Goal: Task Accomplishment & Management: Use online tool/utility

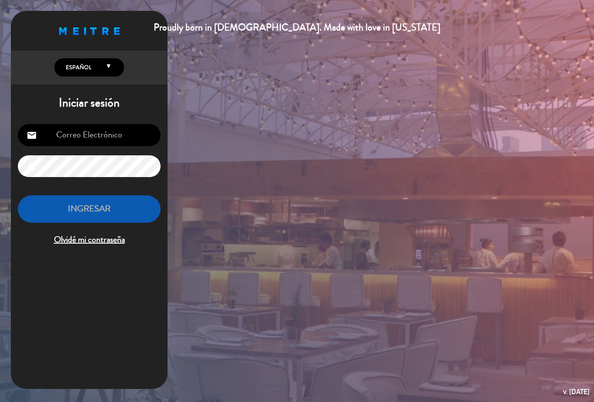
type input "salasacro@gmail.com"
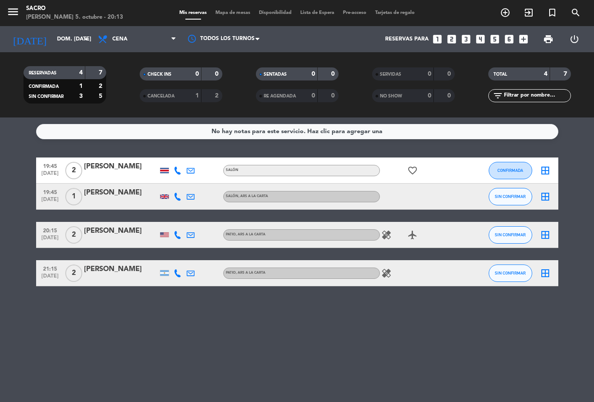
click at [111, 232] on div "Hunter Scalzo" at bounding box center [121, 230] width 74 height 11
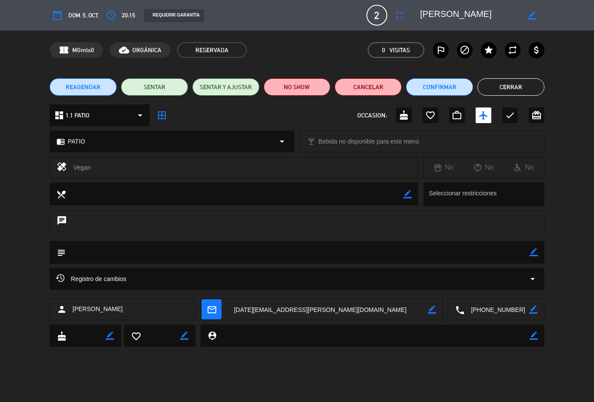
click at [160, 83] on button "SENTAR" at bounding box center [154, 86] width 67 height 17
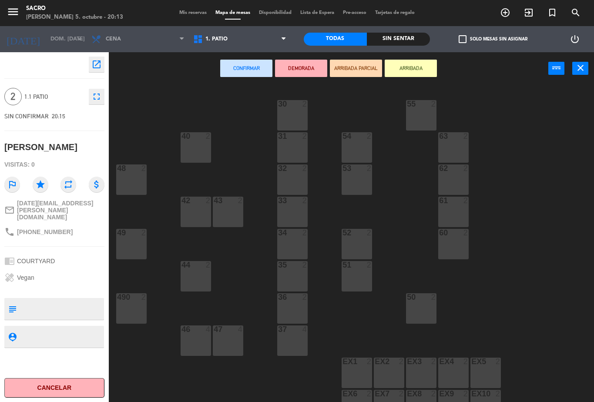
click at [271, 37] on span "1. PATIO" at bounding box center [240, 39] width 102 height 19
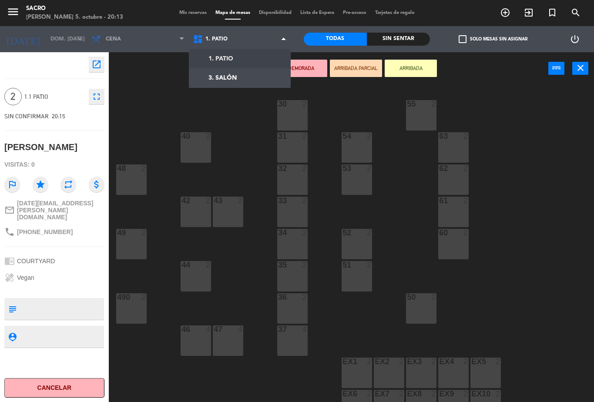
click at [256, 71] on ng-component "menu Sacro domingo 5. octubre - 20:13 Mis reservas Mapa de mesas Disponibilidad…" at bounding box center [297, 201] width 594 height 402
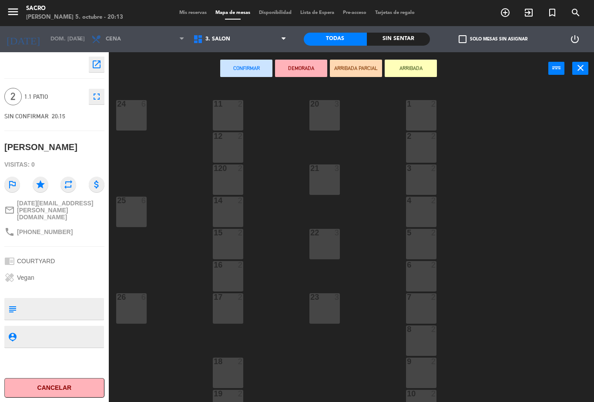
click at [329, 231] on div at bounding box center [324, 233] width 14 height 8
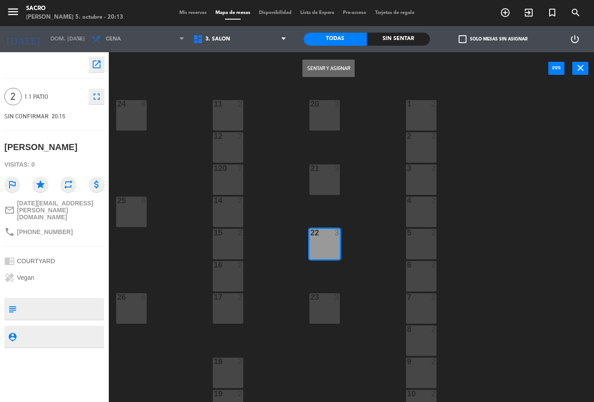
click at [332, 244] on div "22 3" at bounding box center [324, 244] width 30 height 30
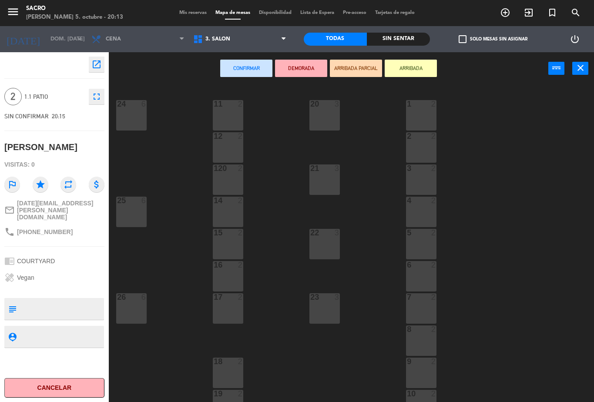
click at [326, 235] on div at bounding box center [324, 233] width 14 height 8
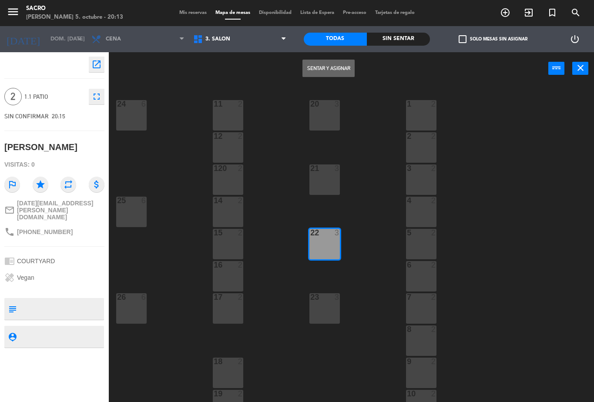
click at [329, 67] on button "Sentar y Asignar" at bounding box center [328, 68] width 52 height 17
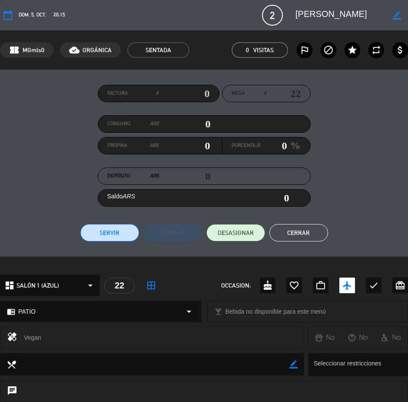
click at [386, 153] on div "Factura # Mesa # 22 Consumo ARS 0 Propina ARS 0 Porcentaje 0 % Depósito ARS 0 S…" at bounding box center [204, 163] width 408 height 157
click at [22, 132] on div "Factura # Mesa # 22 Consumo ARS 0 Propina ARS 0 Porcentaje 0 % Depósito ARS 0 S…" at bounding box center [204, 163] width 408 height 157
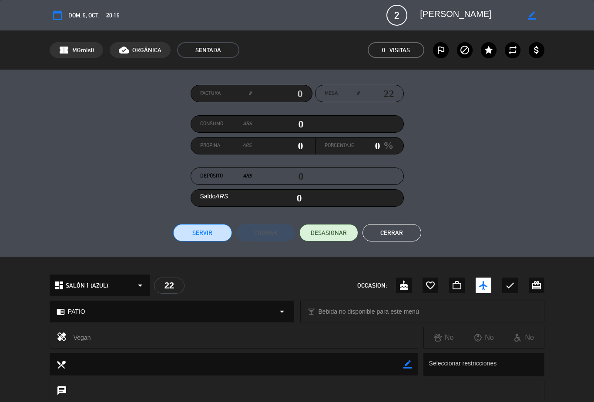
click at [396, 232] on button "Cerrar" at bounding box center [391, 232] width 59 height 17
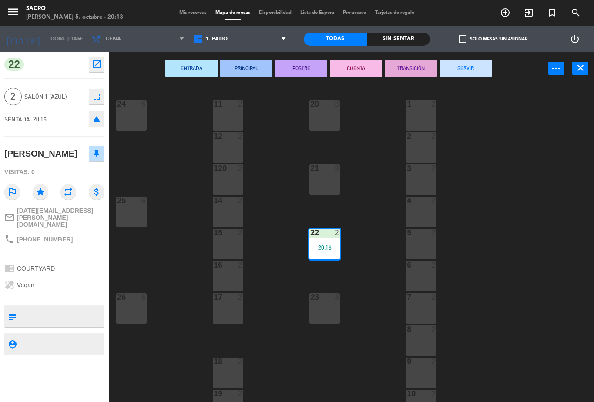
click at [401, 35] on div "Sin sentar" at bounding box center [398, 39] width 63 height 13
click at [331, 38] on div "Todas" at bounding box center [335, 39] width 63 height 13
click at [271, 40] on span "1. PATIO" at bounding box center [240, 39] width 102 height 19
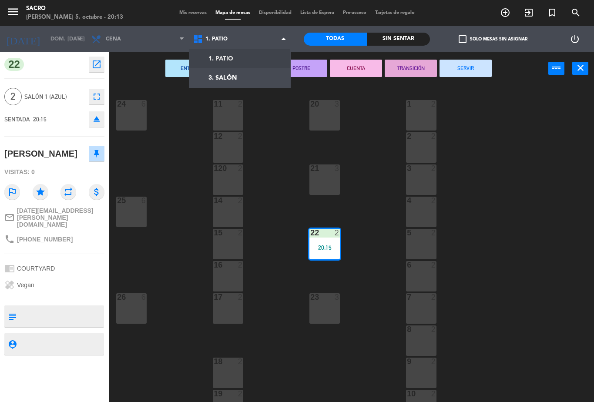
click at [272, 36] on span "1. PATIO" at bounding box center [240, 39] width 102 height 19
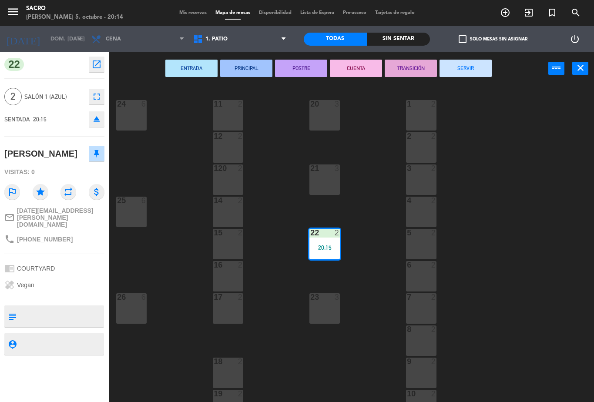
click at [525, 140] on div "20 3 24 6 11 2 1 2 12 2 2 2 21 3 120 2 3 2 25 6 14 2 4 2 22 2 20:15 15 2 5 2 16…" at bounding box center [354, 243] width 479 height 317
click at [580, 63] on icon "close" at bounding box center [580, 68] width 10 height 10
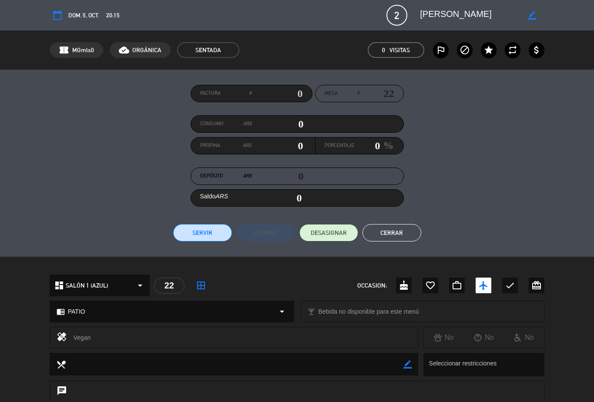
click at [392, 234] on button "Cerrar" at bounding box center [391, 232] width 59 height 17
